Goal: Transaction & Acquisition: Purchase product/service

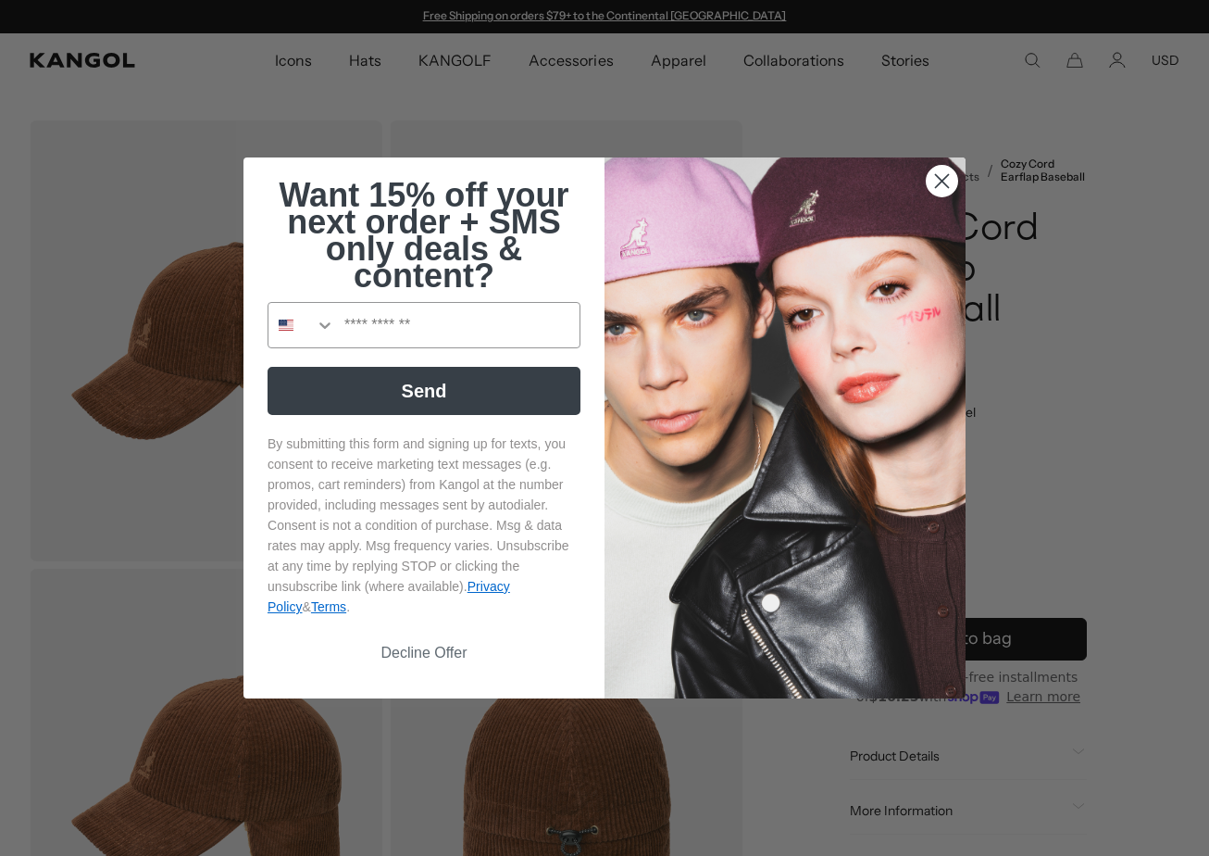
click at [508, 179] on circle "Close dialog" at bounding box center [942, 181] width 31 height 31
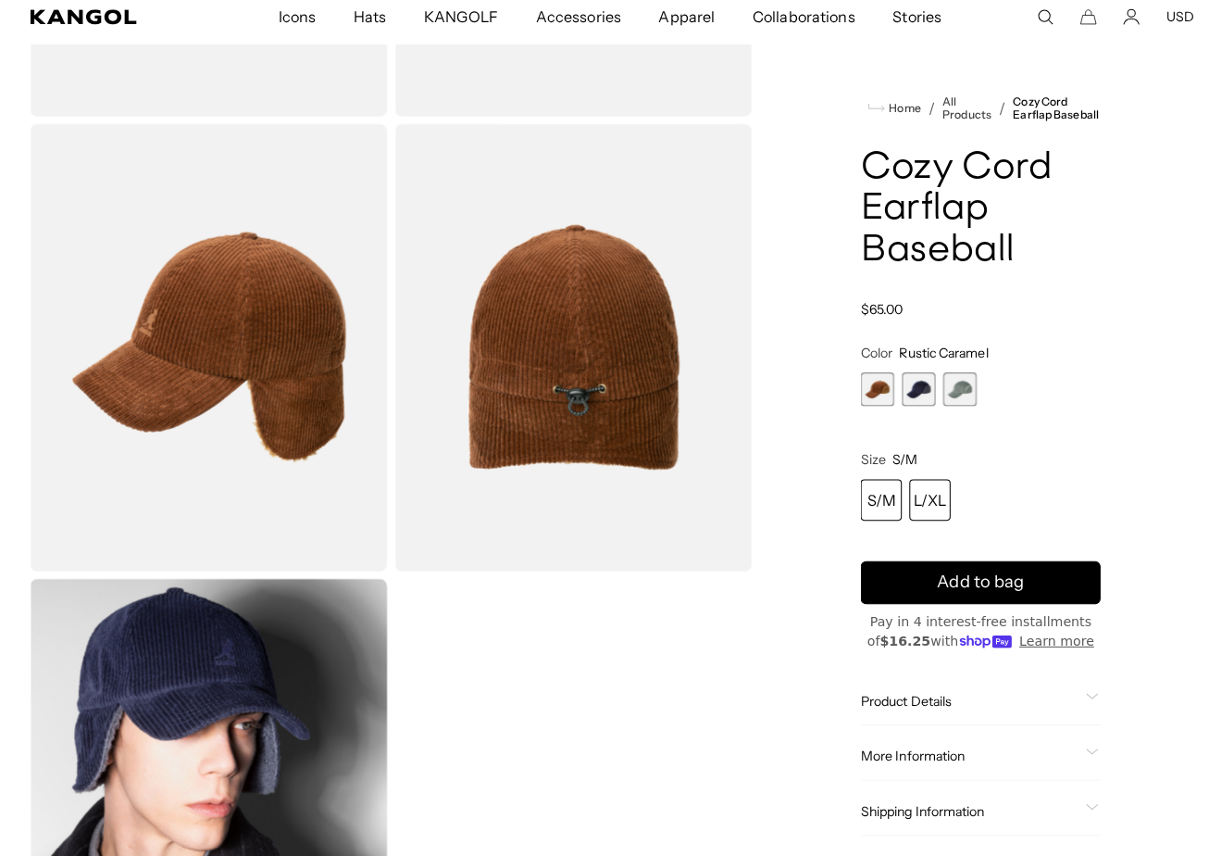
scroll to position [0, 382]
click at [508, 487] on div "L/XL" at bounding box center [918, 503] width 41 height 41
click at [508, 379] on span "2 of 3" at bounding box center [907, 394] width 33 height 33
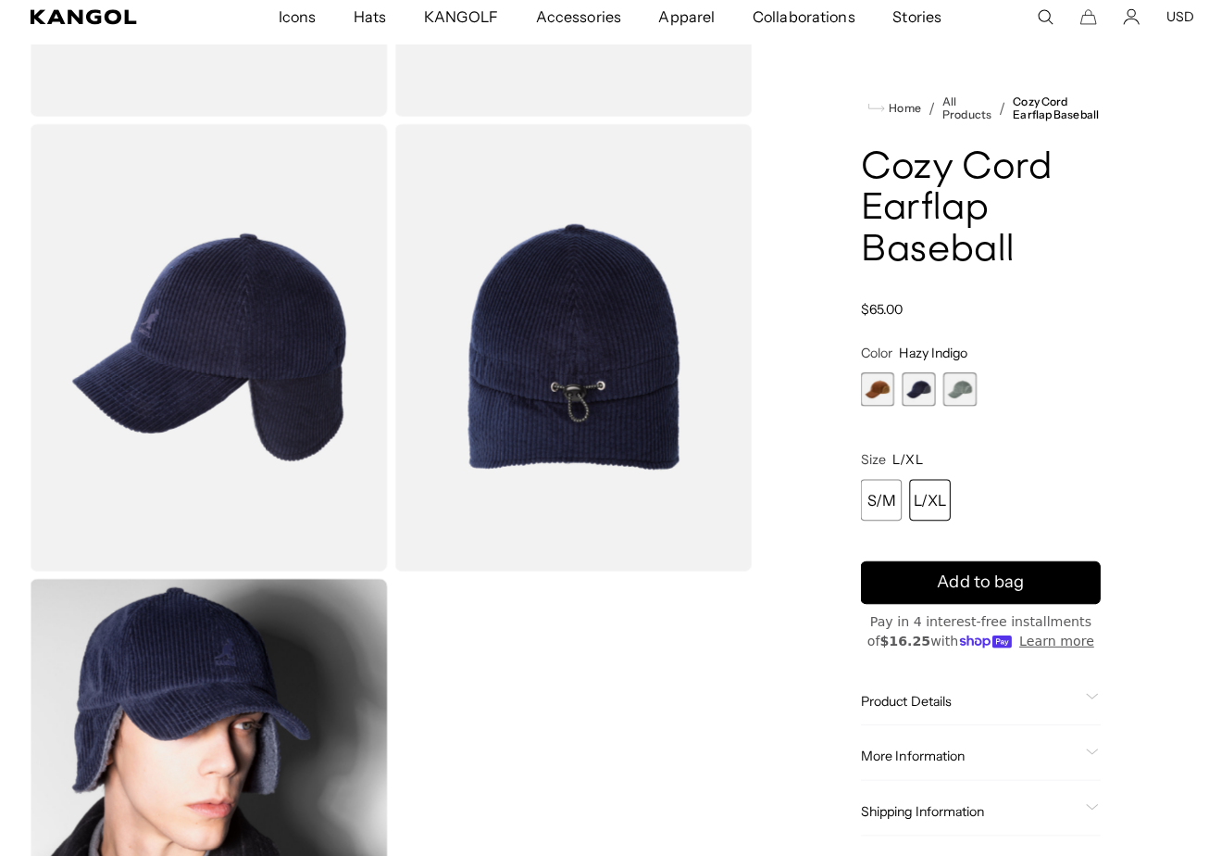
click at [508, 387] on span "3 of 3" at bounding box center [948, 394] width 33 height 33
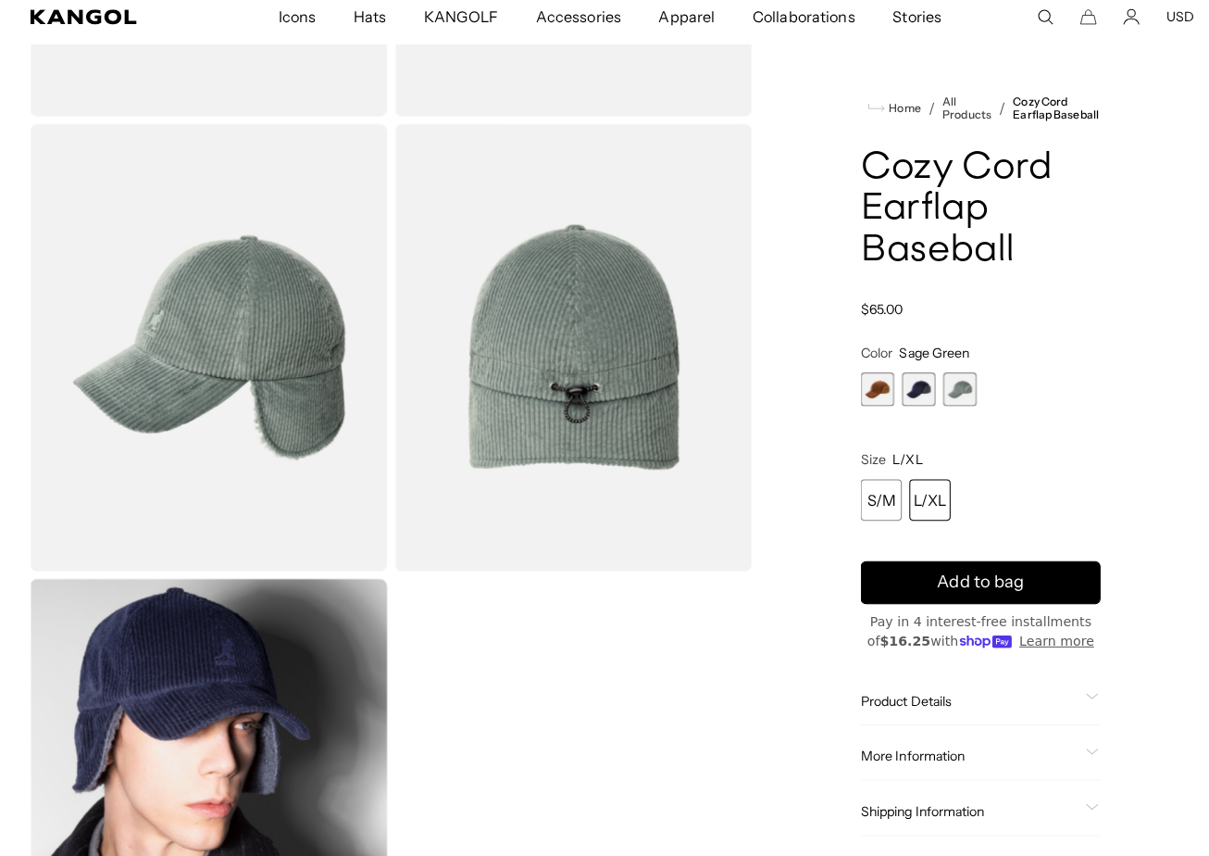
scroll to position [0, 382]
click at [508, 382] on span "1 of 3" at bounding box center [866, 394] width 33 height 33
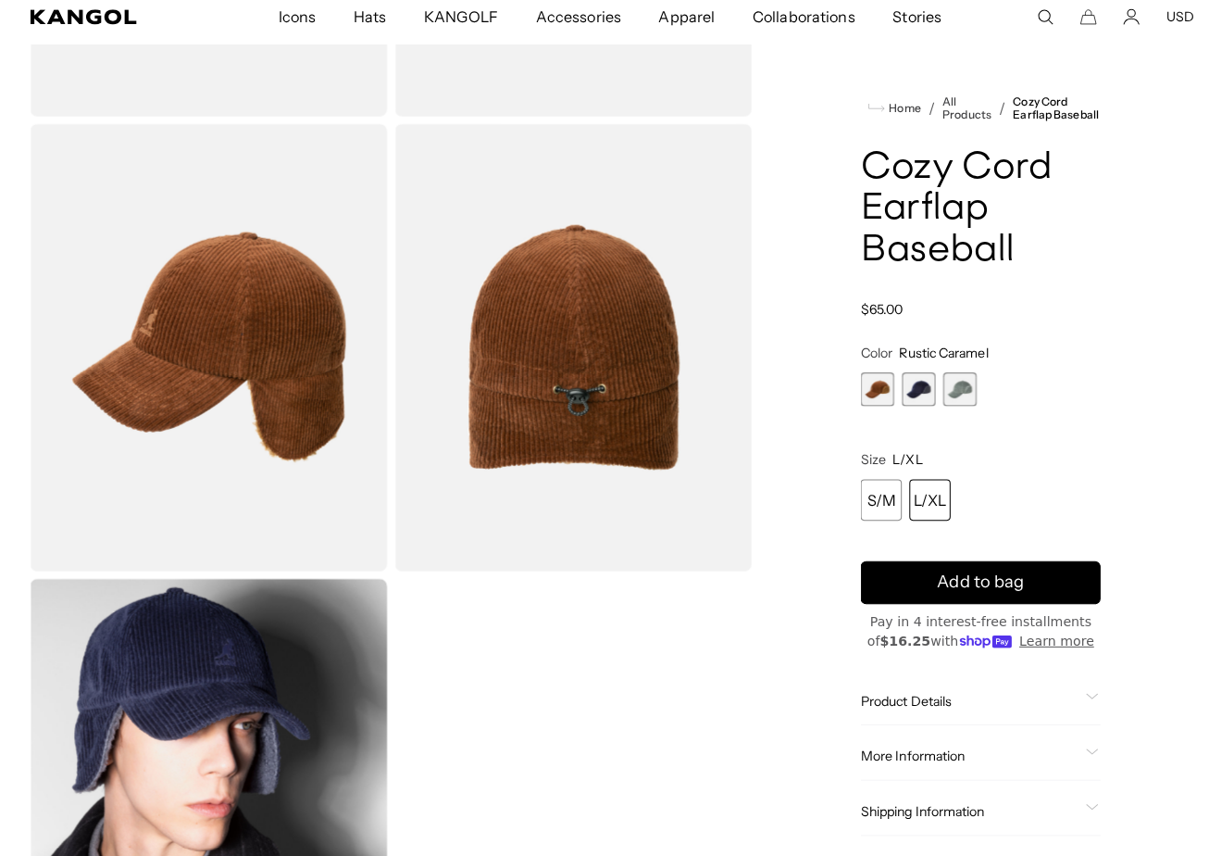
click at [508, 494] on div "L/XL" at bounding box center [918, 503] width 41 height 41
click at [508, 507] on span "Add to bag" at bounding box center [969, 584] width 86 height 25
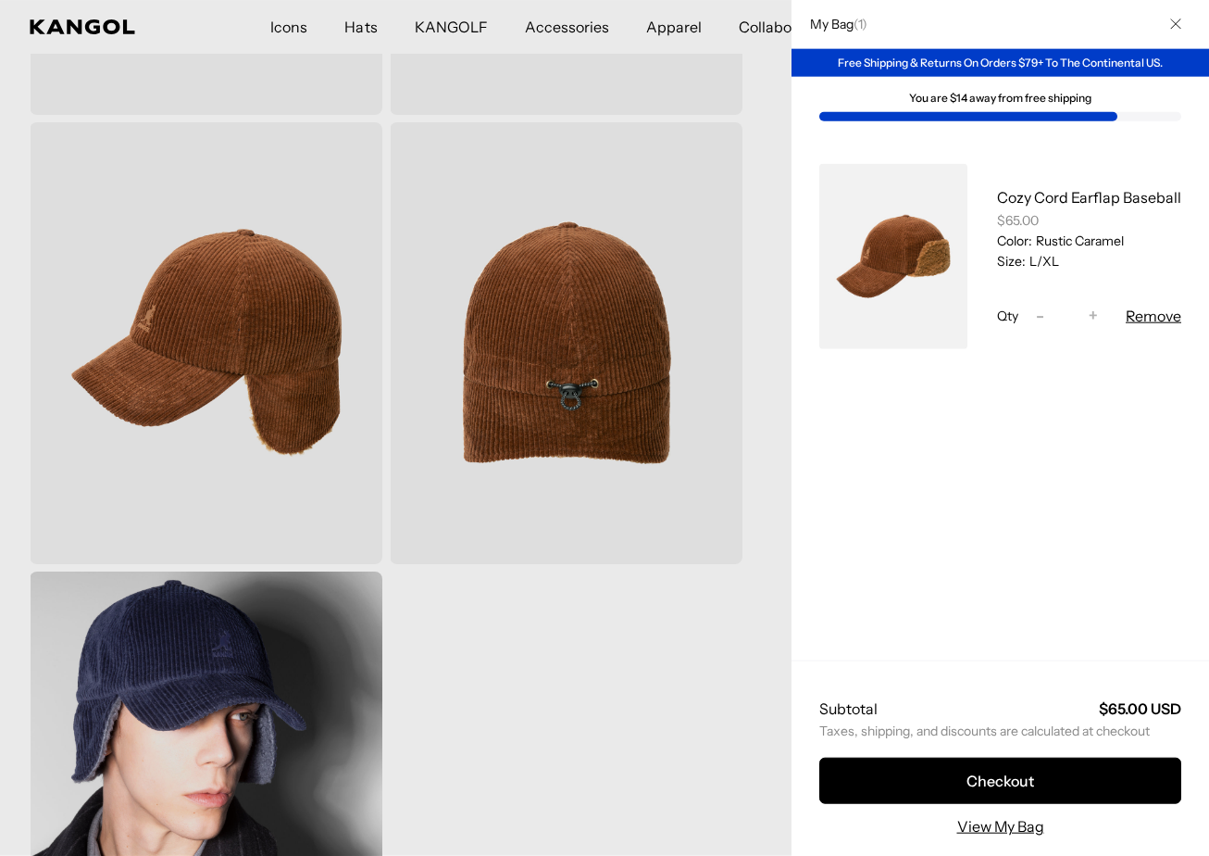
click at [508, 319] on button "Remove" at bounding box center [1154, 316] width 56 height 22
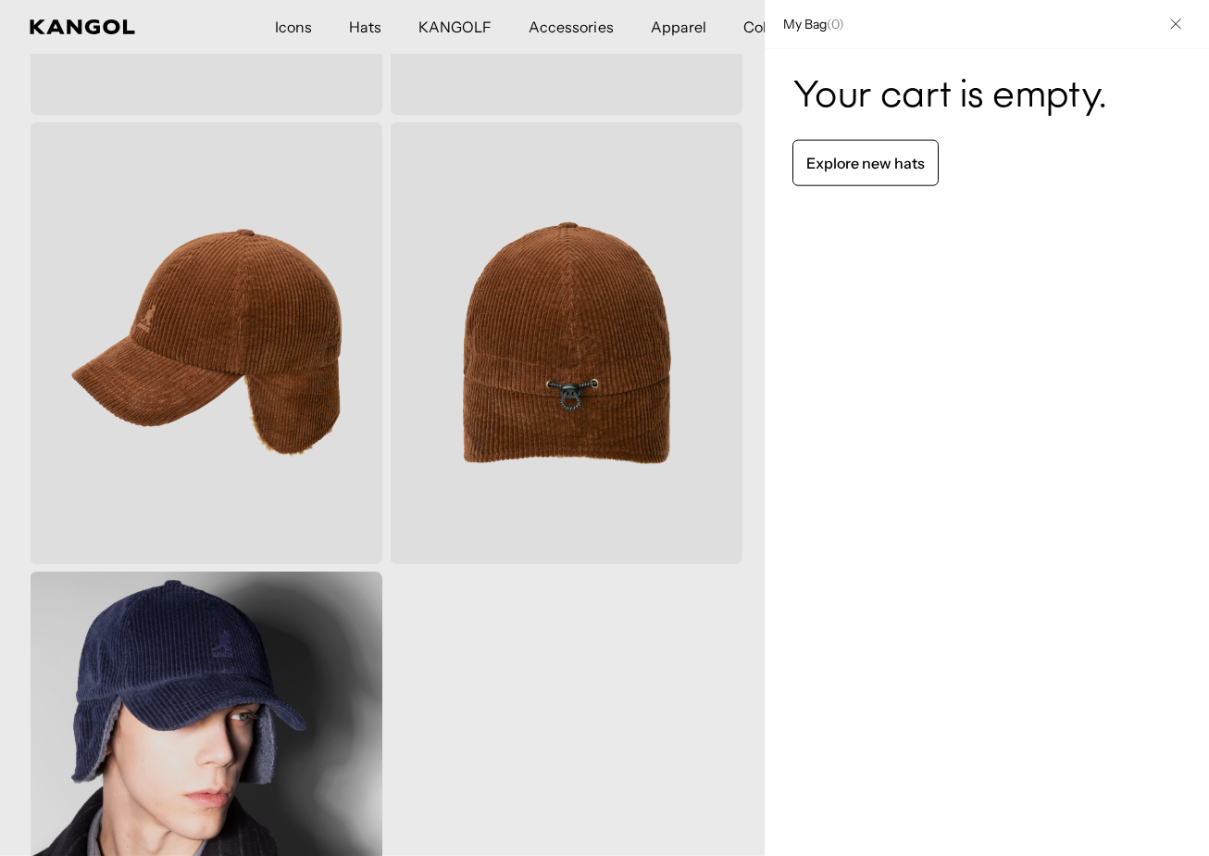
scroll to position [0, 382]
